Goal: Task Accomplishment & Management: Manage account settings

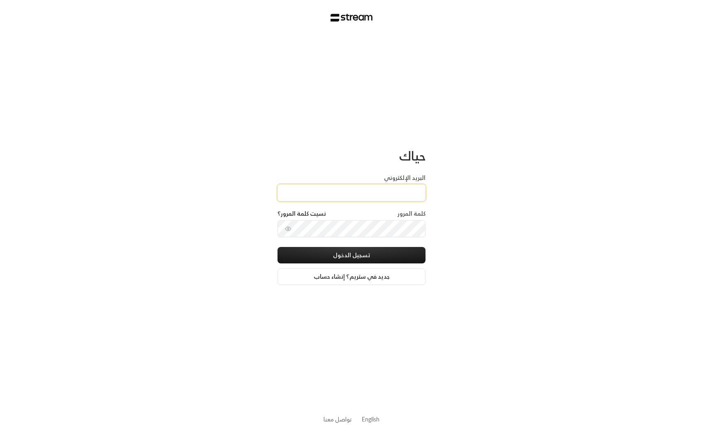
type input "[EMAIL_ADDRESS][DOMAIN_NAME]"
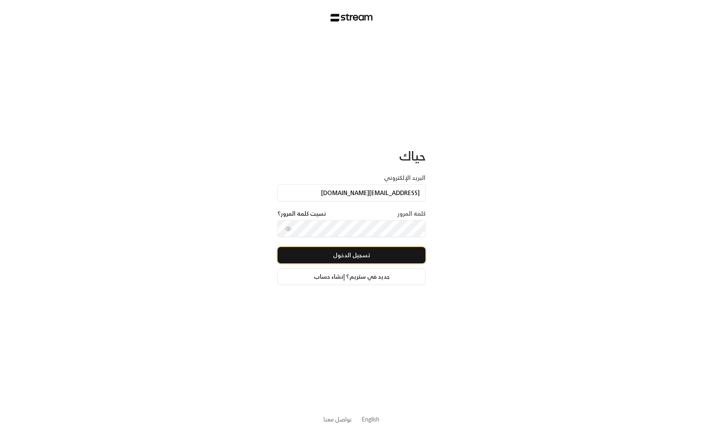
click at [333, 257] on button "تسجيل الدخول" at bounding box center [352, 255] width 148 height 16
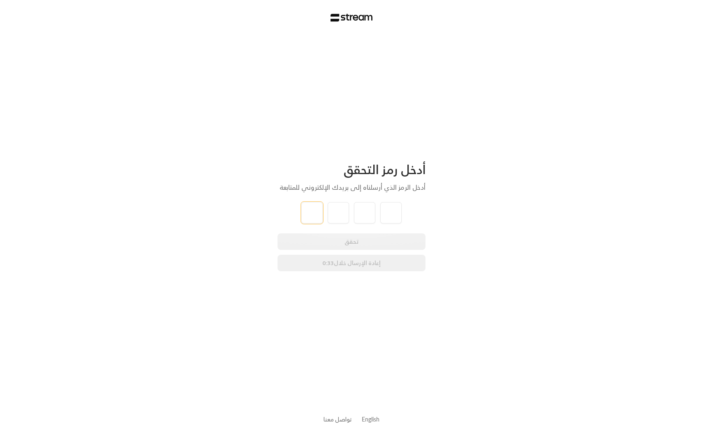
type input "5"
type input "9"
type input "4"
type input "2"
